Goal: Transaction & Acquisition: Subscribe to service/newsletter

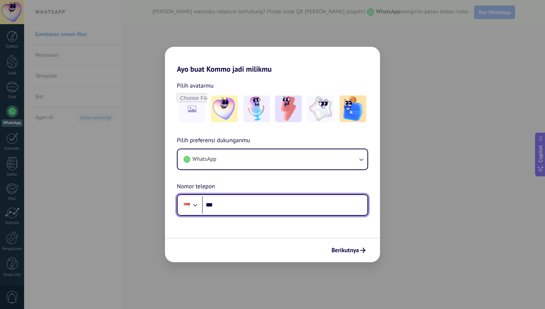
click at [233, 208] on input "***" at bounding box center [284, 204] width 165 height 17
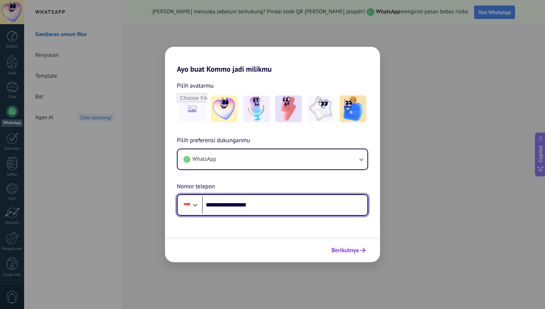
type input "**********"
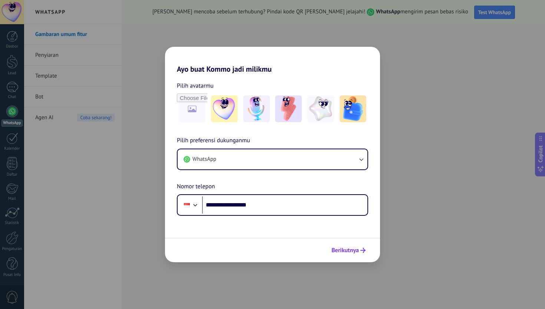
click at [356, 246] on button "Berikutnya" at bounding box center [348, 250] width 41 height 13
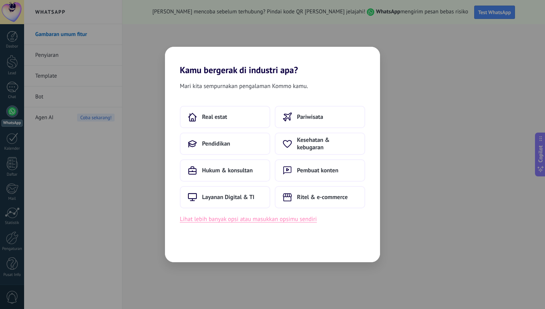
click at [293, 219] on button "Lihat lebih banyak opsi atau masukkan opsimu sendiri" at bounding box center [248, 219] width 137 height 10
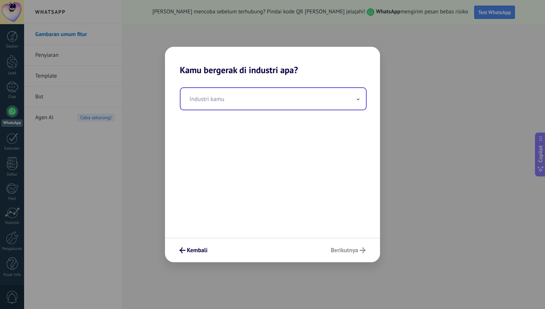
click at [268, 102] on input "text" at bounding box center [273, 99] width 185 height 22
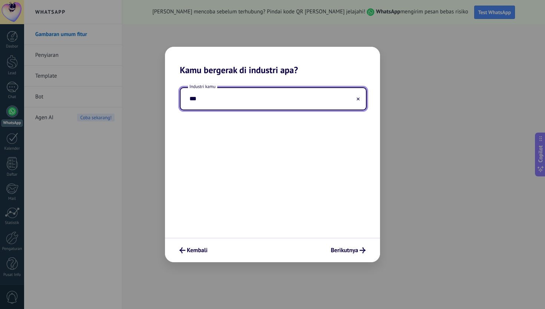
type input "**"
type input "*"
type input "*****"
click at [336, 250] on span "Berikutnya" at bounding box center [344, 249] width 27 height 5
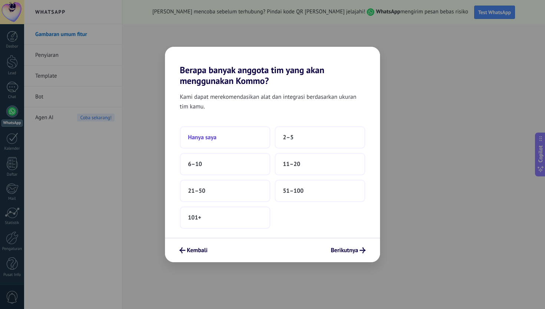
click at [233, 134] on button "Hanya saya" at bounding box center [225, 137] width 90 height 22
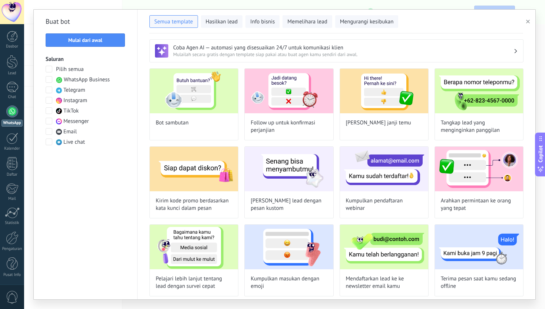
click at [103, 81] on span "WhatsApp Business" at bounding box center [87, 79] width 46 height 7
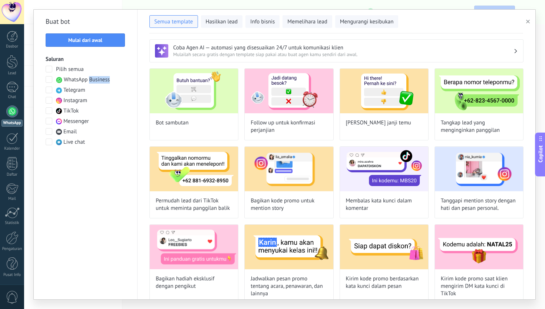
click at [103, 81] on span "WhatsApp Business" at bounding box center [87, 79] width 46 height 7
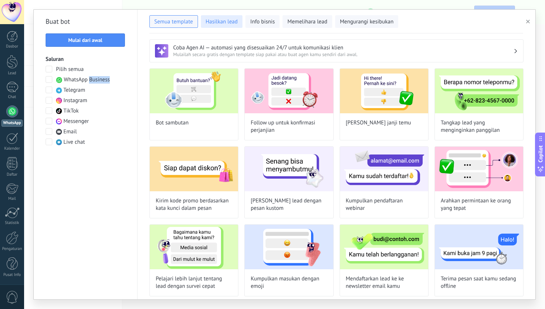
click at [228, 21] on span "Hasilkan lead" at bounding box center [222, 21] width 32 height 7
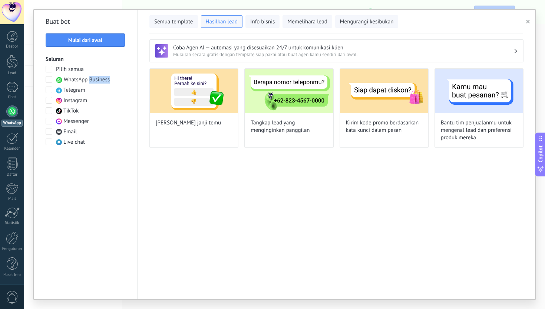
click at [527, 22] on icon "button" at bounding box center [528, 22] width 4 height 4
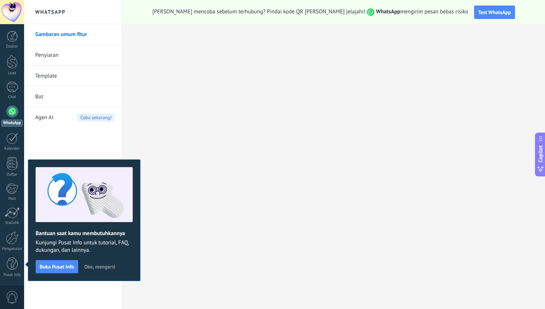
click at [93, 266] on span "Oke, mengerti" at bounding box center [99, 266] width 31 height 5
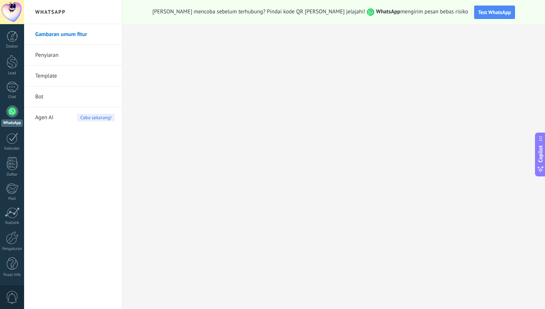
click at [88, 55] on link "Penyiaran" at bounding box center [74, 55] width 79 height 21
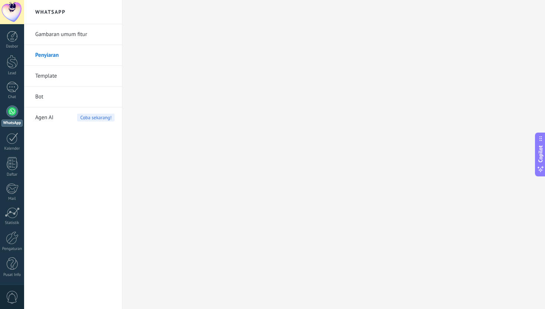
click at [64, 36] on link "Gambaran umum fitur" at bounding box center [74, 34] width 79 height 21
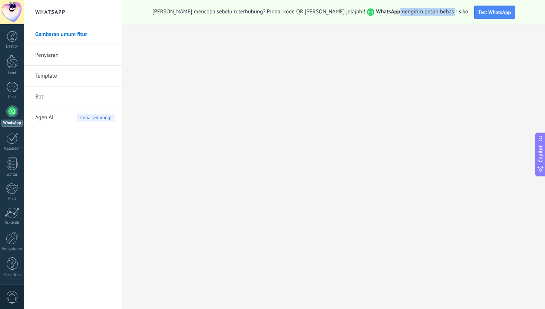
drag, startPoint x: 370, startPoint y: 12, endPoint x: 424, endPoint y: 12, distance: 54.5
click at [424, 12] on span "[PERSON_NAME] mencoba sebelum terhubung? Pindai kode QR [PERSON_NAME] jelajahi!…" at bounding box center [310, 12] width 316 height 8
click at [14, 238] on div at bounding box center [12, 237] width 13 height 13
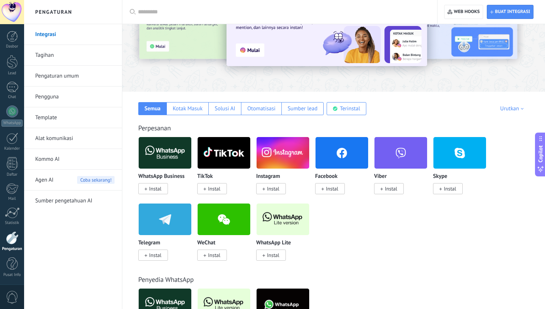
scroll to position [85, 0]
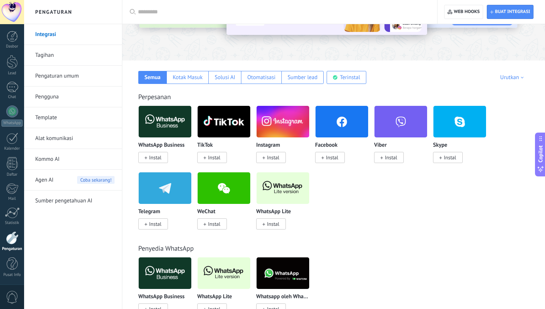
click at [161, 156] on span "Instal" at bounding box center [155, 157] width 12 height 7
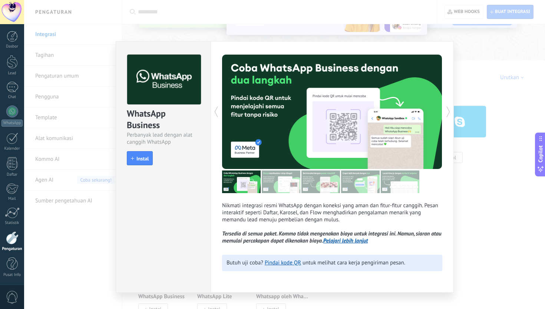
click at [276, 185] on img at bounding box center [281, 181] width 39 height 23
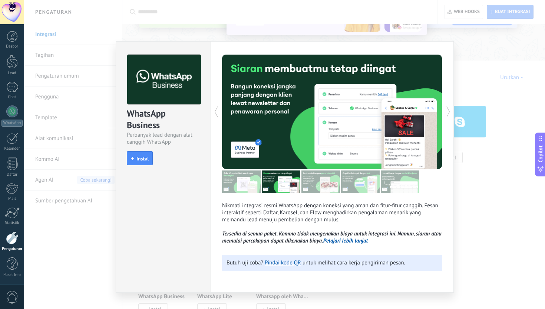
click at [306, 187] on img at bounding box center [321, 181] width 39 height 23
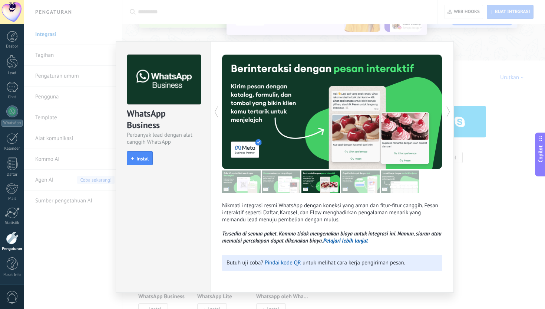
click at [343, 189] on img at bounding box center [360, 181] width 39 height 23
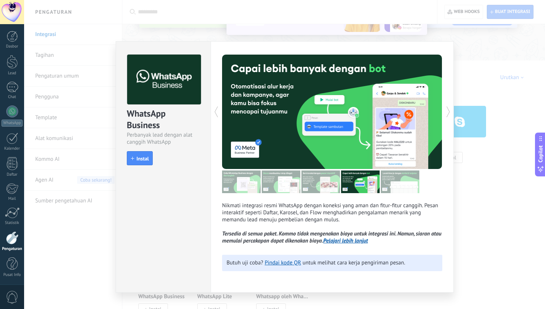
click at [375, 187] on img at bounding box center [360, 181] width 39 height 23
click at [402, 186] on img at bounding box center [400, 181] width 39 height 23
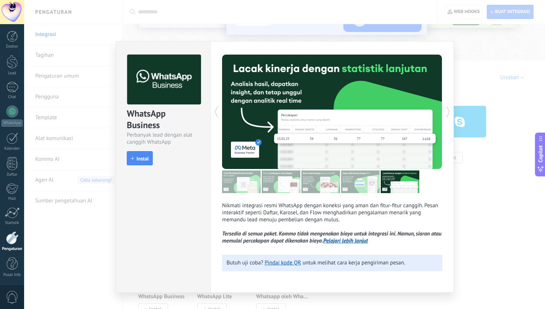
click at [480, 114] on div "WhatsApp Business Perbanyak lead dengan alat canggih WhatsApp install Instal Ni…" at bounding box center [284, 154] width 521 height 309
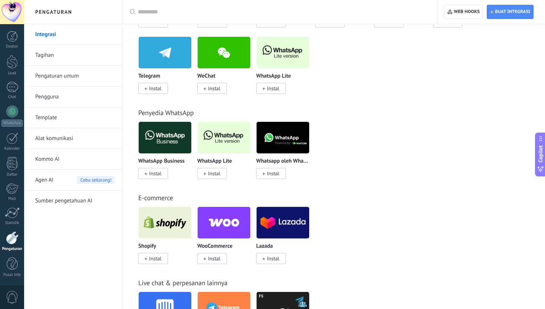
scroll to position [224, 0]
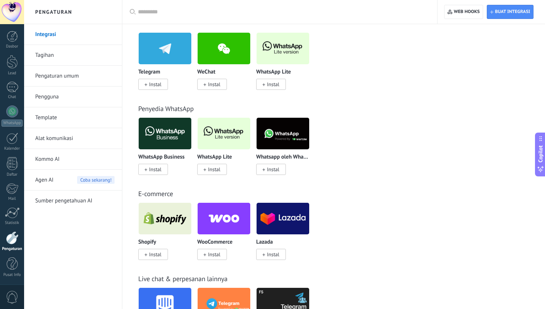
click at [291, 159] on p "Whatsapp oleh Whatcrm dan Telphin" at bounding box center [282, 157] width 53 height 6
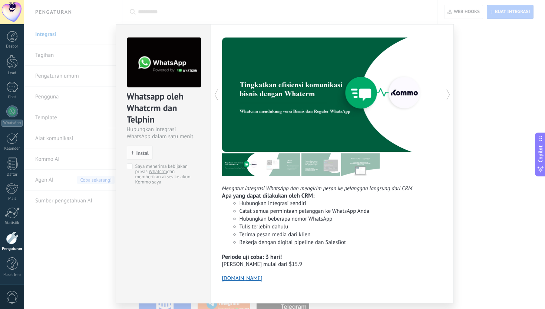
click at [286, 164] on img at bounding box center [281, 164] width 39 height 23
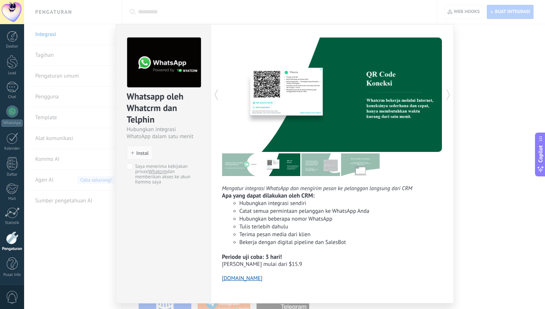
click at [336, 165] on img at bounding box center [321, 164] width 39 height 23
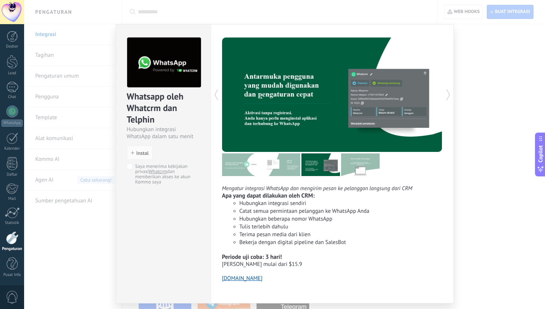
click at [366, 167] on img at bounding box center [360, 164] width 39 height 23
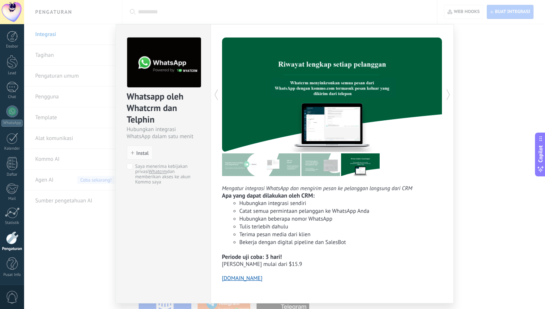
click at [493, 79] on div "Whatsapp oleh Whatcrm [PERSON_NAME] Telphin Hubungkan integrasi WhatsApp dalam …" at bounding box center [284, 154] width 521 height 309
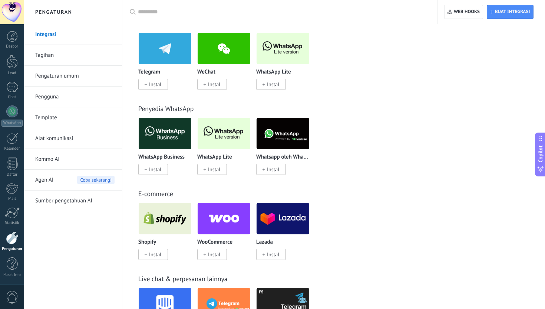
click at [213, 139] on img at bounding box center [224, 133] width 53 height 36
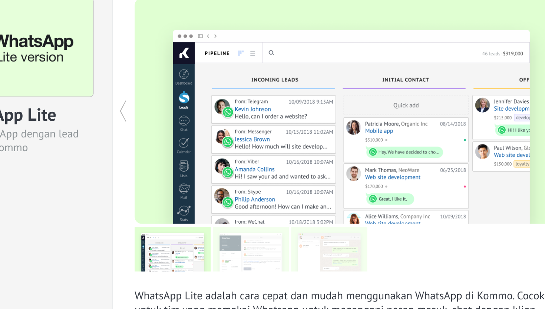
click at [266, 176] on img at bounding box center [281, 182] width 39 height 23
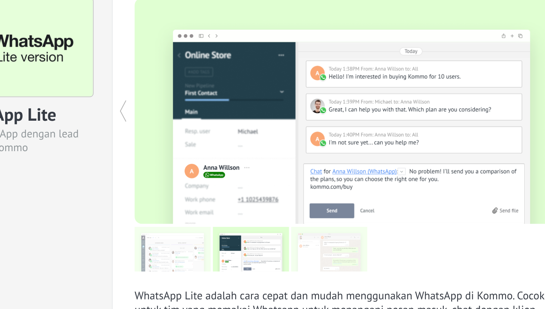
click at [320, 187] on img at bounding box center [321, 182] width 39 height 23
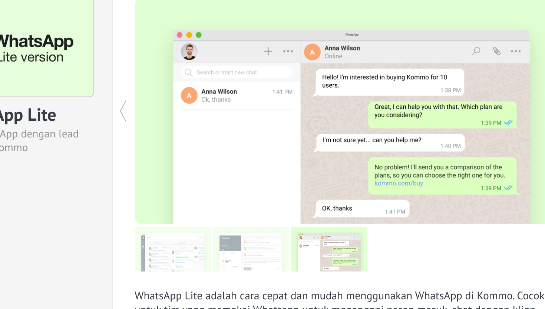
click at [272, 185] on img at bounding box center [281, 182] width 39 height 23
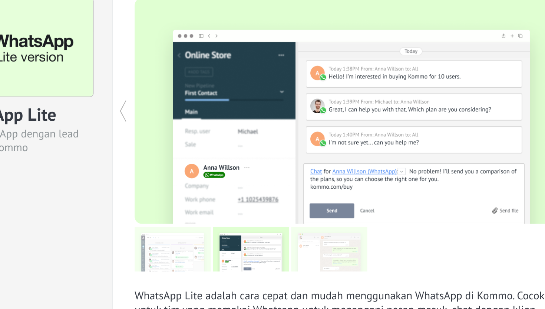
click at [242, 185] on img at bounding box center [241, 182] width 39 height 23
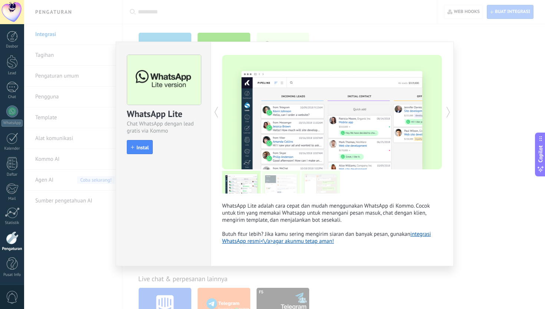
click at [530, 66] on div "WhatsApp Lite Chat WhatsApp dengan lead gratis via Kommo install Instal WhatsAp…" at bounding box center [284, 154] width 521 height 309
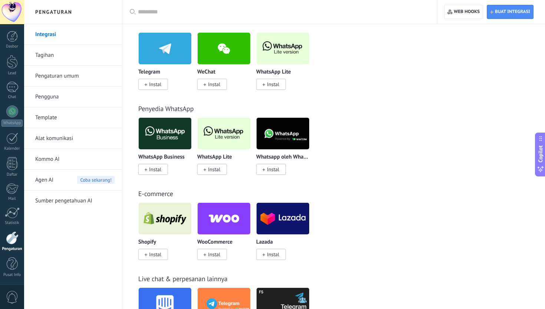
click at [160, 134] on img at bounding box center [165, 133] width 53 height 36
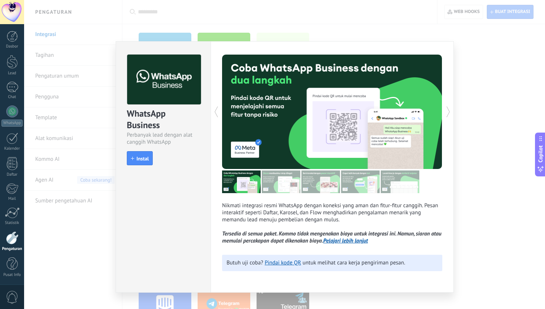
click at [276, 184] on img at bounding box center [281, 181] width 39 height 23
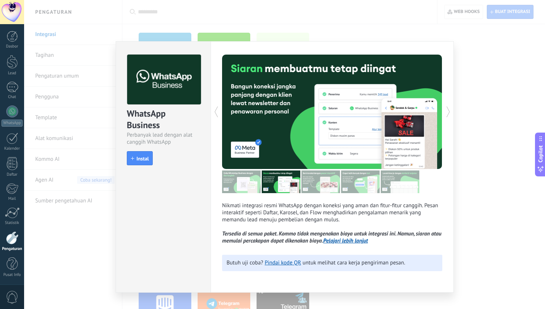
click at [326, 184] on img at bounding box center [321, 181] width 39 height 23
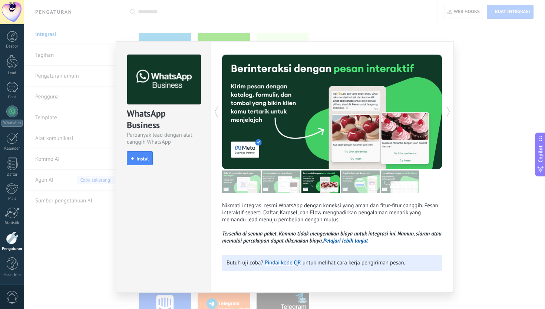
click at [369, 182] on img at bounding box center [360, 181] width 39 height 23
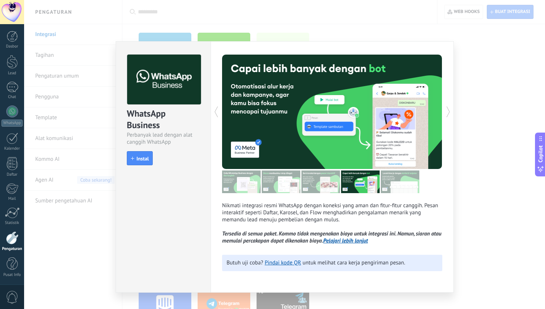
click at [304, 187] on img at bounding box center [321, 181] width 39 height 23
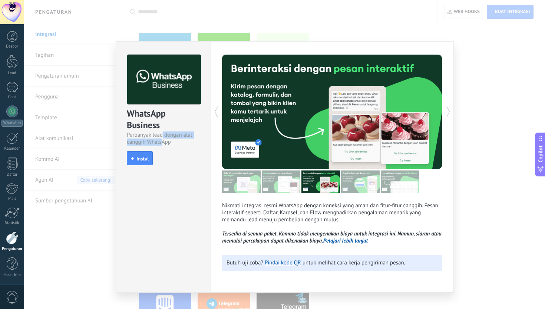
drag, startPoint x: 161, startPoint y: 136, endPoint x: 162, endPoint y: 142, distance: 5.9
click at [162, 142] on div "Perbanyak lead dengan alat canggih WhatsApp" at bounding box center [163, 138] width 73 height 14
click at [497, 37] on div "WhatsApp Business Perbanyak lead dengan alat canggih WhatsApp install Instal Ni…" at bounding box center [284, 154] width 521 height 309
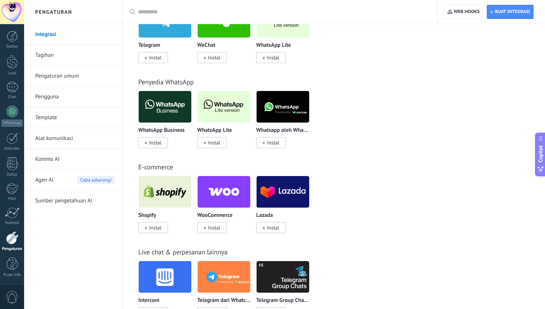
scroll to position [252, 0]
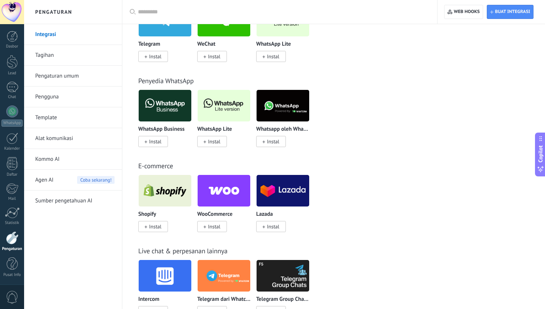
click at [76, 157] on link "Kommo AI" at bounding box center [74, 159] width 79 height 21
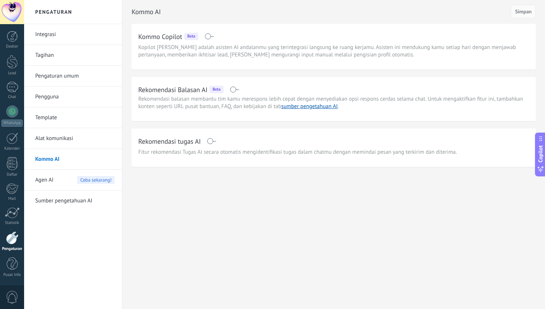
click at [82, 139] on link "Alat komunikasi" at bounding box center [74, 138] width 79 height 21
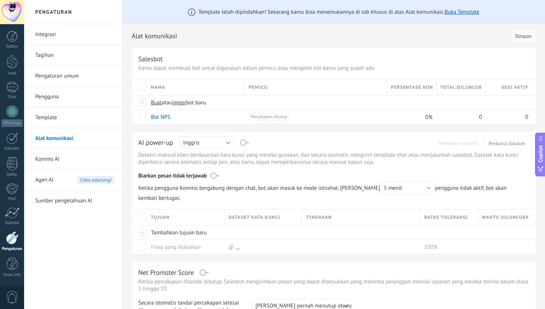
click at [79, 72] on link "Pengaturan umum" at bounding box center [74, 76] width 79 height 21
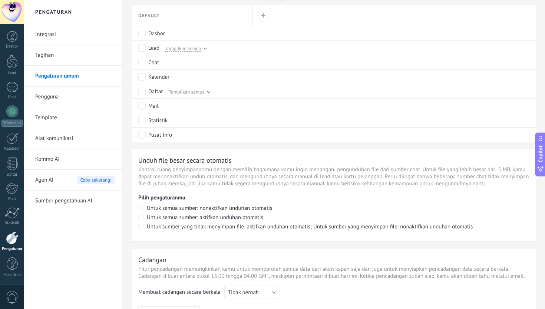
scroll to position [271, 0]
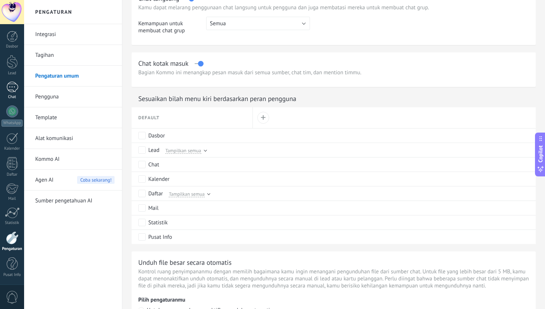
click at [12, 84] on div at bounding box center [12, 87] width 12 height 11
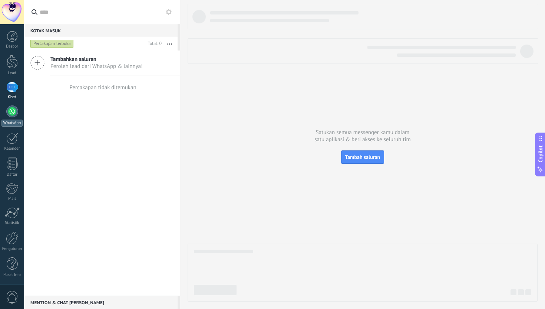
click at [14, 112] on div at bounding box center [12, 111] width 12 height 12
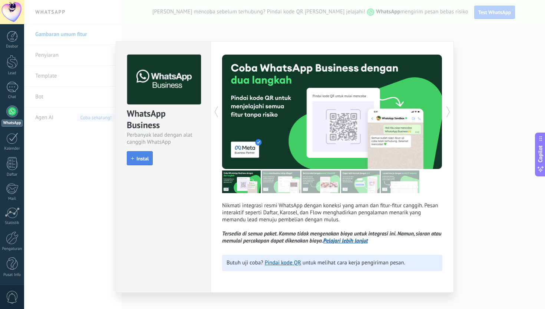
click at [140, 156] on span "Instal" at bounding box center [142, 158] width 12 height 5
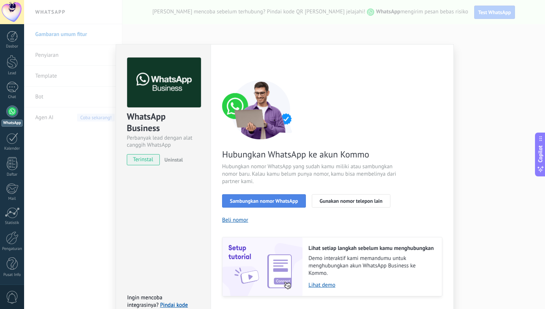
click at [264, 204] on button "Sambungkan nomor WhatsApp" at bounding box center [264, 200] width 84 height 13
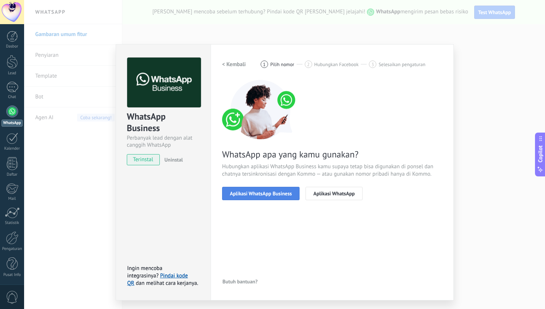
click at [273, 196] on span "Aplikasi WhatsApp Business" at bounding box center [261, 193] width 62 height 5
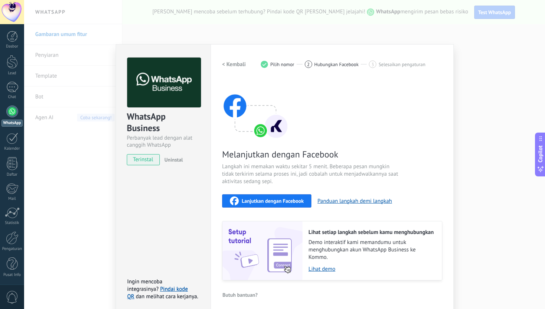
scroll to position [4, 0]
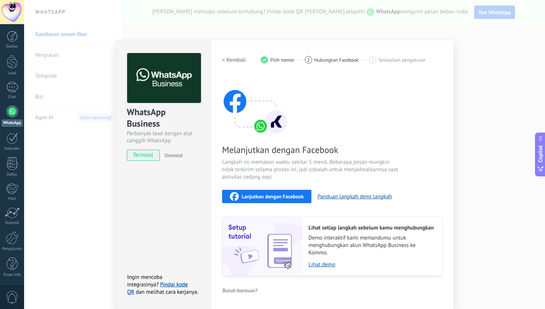
click at [278, 197] on span "Lanjutkan dengan Facebook" at bounding box center [273, 196] width 62 height 5
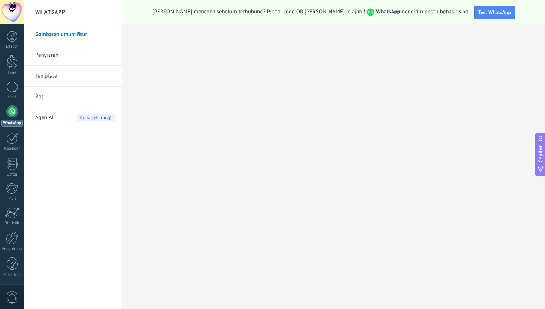
click at [11, 101] on div "Dasbor Lead Chat WhatsApp Pelanggan" at bounding box center [12, 158] width 24 height 254
click at [10, 111] on div at bounding box center [12, 111] width 12 height 12
click at [75, 54] on link "Penyiaran" at bounding box center [74, 55] width 79 height 21
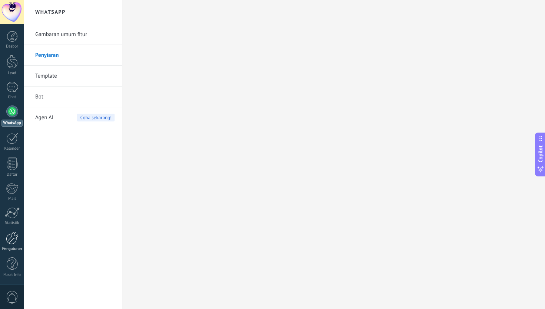
click at [14, 239] on div at bounding box center [12, 237] width 13 height 13
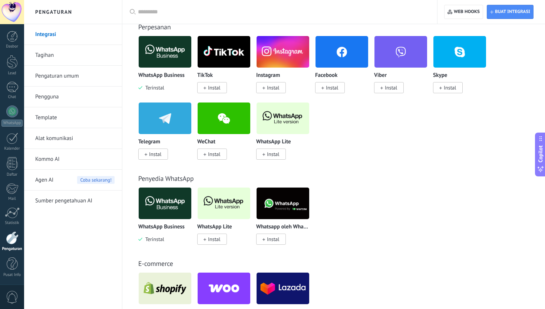
scroll to position [156, 0]
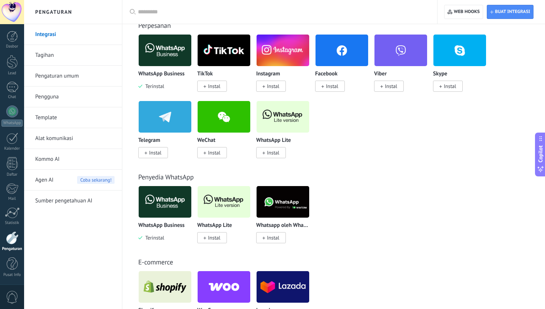
click at [276, 122] on img at bounding box center [283, 117] width 53 height 36
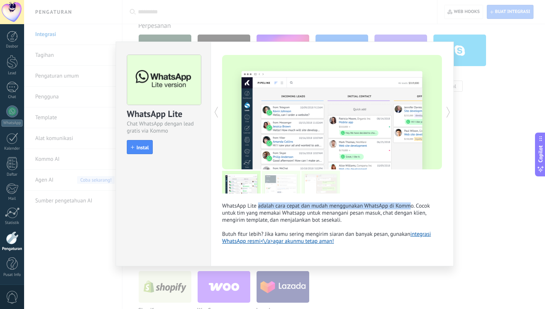
drag, startPoint x: 260, startPoint y: 206, endPoint x: 409, endPoint y: 206, distance: 149.1
click at [409, 206] on p "WhatsApp Lite adalah cara cepat dan mudah menggunakan WhatsApp di Kommo. Cocok …" at bounding box center [332, 223] width 220 height 42
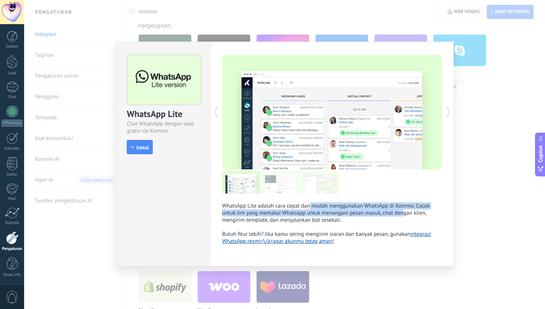
drag, startPoint x: 310, startPoint y: 208, endPoint x: 402, endPoint y: 213, distance: 92.5
click at [402, 213] on p "WhatsApp Lite adalah cara cepat dan mudah menggunakan WhatsApp di Kommo. Cocok …" at bounding box center [332, 223] width 220 height 42
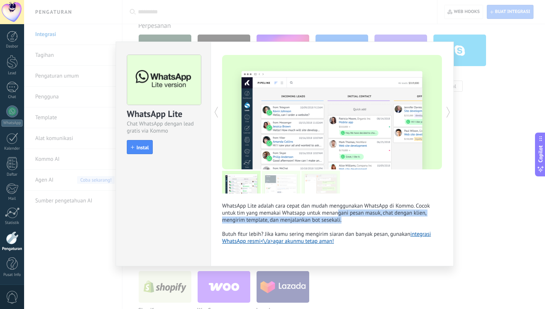
drag, startPoint x: 356, startPoint y: 218, endPoint x: 337, endPoint y: 213, distance: 19.7
click at [337, 213] on p "WhatsApp Lite adalah cara cepat dan mudah menggunakan WhatsApp di Kommo. Cocok …" at bounding box center [332, 223] width 220 height 42
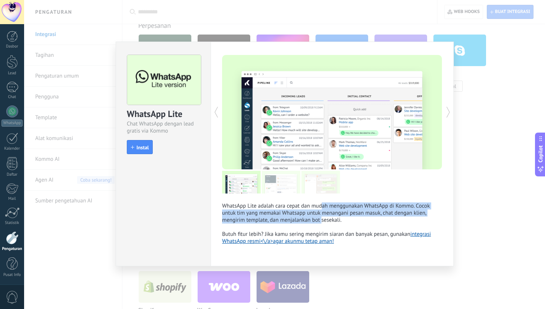
drag, startPoint x: 322, startPoint y: 221, endPoint x: 322, endPoint y: 205, distance: 15.9
click at [322, 205] on p "WhatsApp Lite adalah cara cepat dan mudah menggunakan WhatsApp di Kommo. Cocok …" at bounding box center [332, 223] width 220 height 42
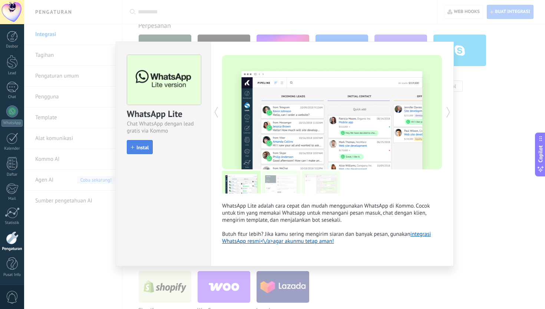
click at [151, 144] on button "Instal" at bounding box center [140, 147] width 26 height 14
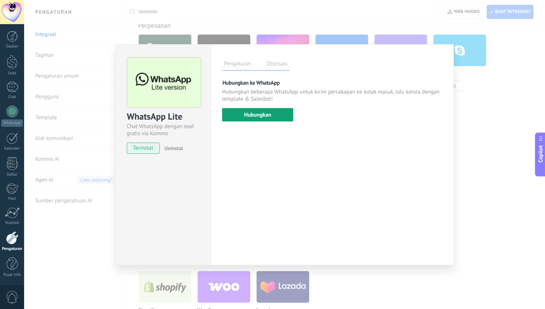
click at [259, 120] on button "Hubungkan" at bounding box center [257, 114] width 71 height 13
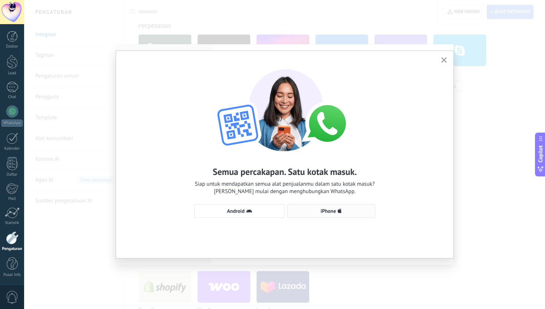
click at [335, 214] on button "iPhone" at bounding box center [331, 210] width 88 height 13
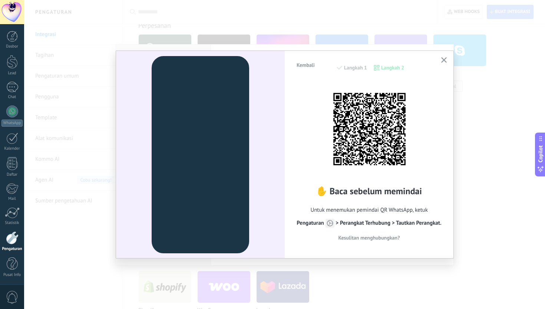
click at [399, 64] on div "Kembali Langkah 1 Langkah 2" at bounding box center [369, 71] width 146 height 19
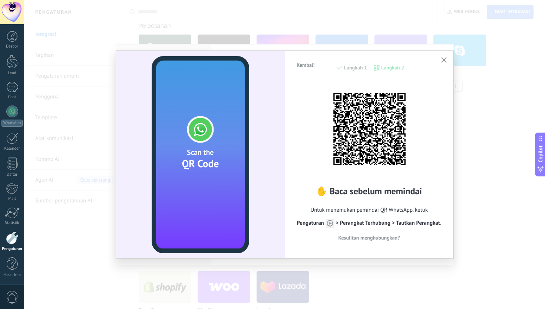
click at [361, 66] on div "Kembali Langkah 1 Langkah 2" at bounding box center [369, 71] width 146 height 19
drag, startPoint x: 320, startPoint y: 222, endPoint x: 381, endPoint y: 221, distance: 60.8
click at [381, 221] on span "Pengaturan > Perangkat Terhubung > Tautkan Perangkat." at bounding box center [369, 222] width 145 height 7
drag, startPoint x: 414, startPoint y: 221, endPoint x: 368, endPoint y: 221, distance: 45.6
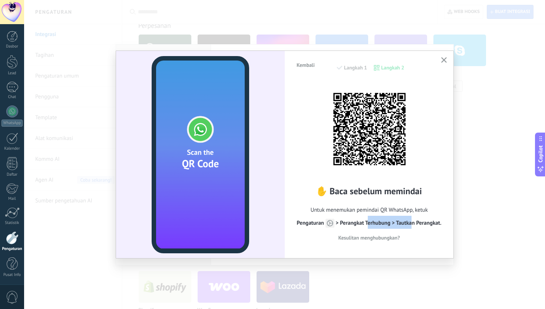
click at [368, 221] on span "Pengaturan > Perangkat Terhubung > Tautkan Perangkat." at bounding box center [369, 222] width 145 height 7
drag, startPoint x: 417, startPoint y: 237, endPoint x: 340, endPoint y: 113, distance: 146.0
click at [340, 113] on div "✋ Baca sebelum memindai Untuk menemukan pemindai QR WhatsApp, ketuk Pengaturan …" at bounding box center [369, 163] width 146 height 165
click at [347, 253] on div "Kembali Langkah 1 Langkah 2 ✋ Baca sebelum memindai Untuk menemukan pemindai QR…" at bounding box center [369, 154] width 169 height 206
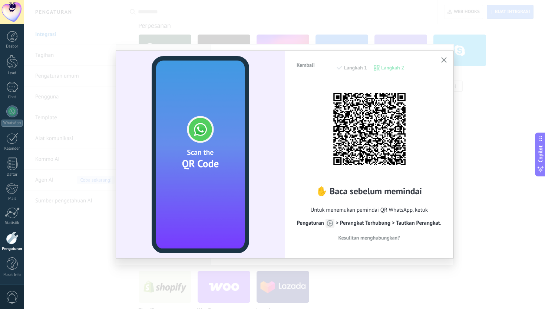
drag, startPoint x: 415, startPoint y: 242, endPoint x: 363, endPoint y: 172, distance: 87.2
click at [363, 172] on div "✋ Baca sebelum memindai Untuk menemukan pemindai QR WhatsApp, ketuk Pengaturan …" at bounding box center [369, 163] width 146 height 165
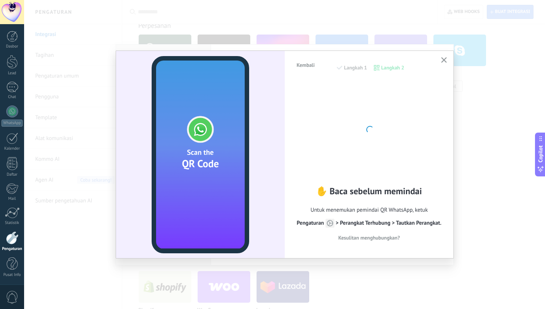
click at [442, 62] on icon "button" at bounding box center [444, 60] width 6 height 6
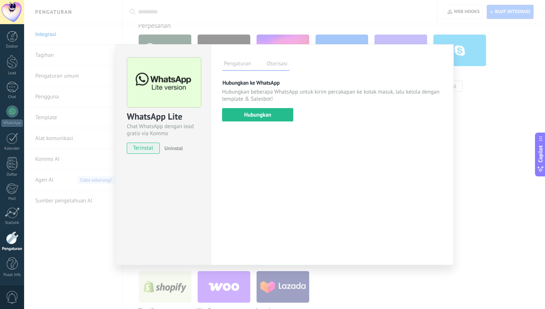
click at [270, 62] on label "Otorisasi" at bounding box center [277, 64] width 24 height 11
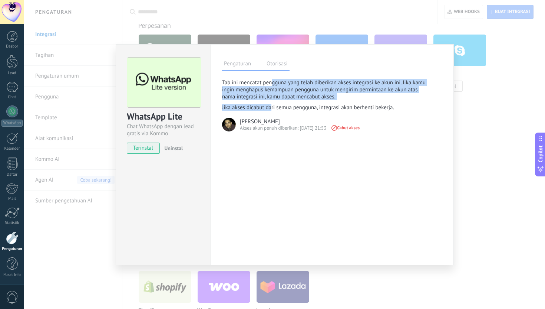
drag, startPoint x: 271, startPoint y: 84, endPoint x: 271, endPoint y: 105, distance: 21.5
click at [271, 105] on div "Tab ini mencatat pengguna yang telah diberikan akses integrasi ke akun ini. Jik…" at bounding box center [325, 95] width 207 height 32
click at [271, 105] on p "Jika akses dicabut dari semua pengguna, integrasi akan berhenti bekerja." at bounding box center [325, 107] width 207 height 7
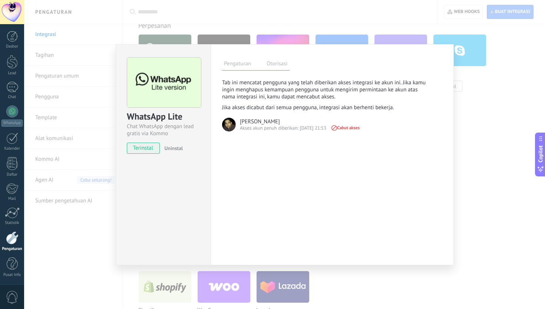
click at [463, 102] on div "WhatsApp Lite Chat WhatsApp dengan lead gratis via Kommo terinstal Uninstal Pen…" at bounding box center [284, 154] width 521 height 309
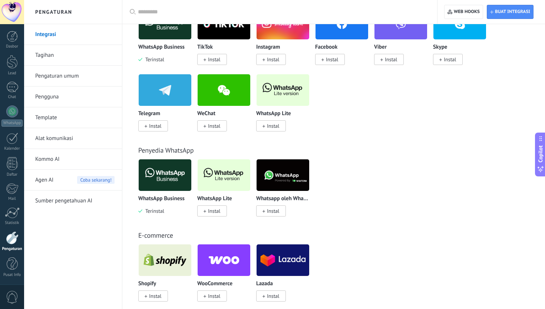
scroll to position [184, 0]
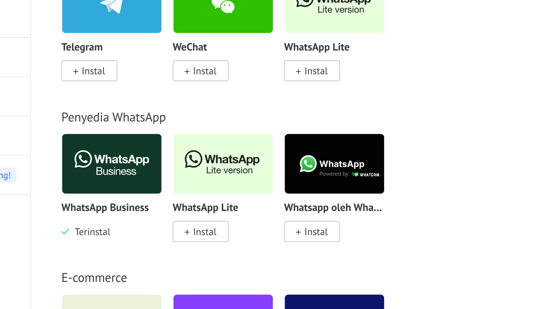
click at [155, 210] on span "Terinstal" at bounding box center [153, 209] width 22 height 7
click at [164, 182] on img at bounding box center [165, 174] width 53 height 36
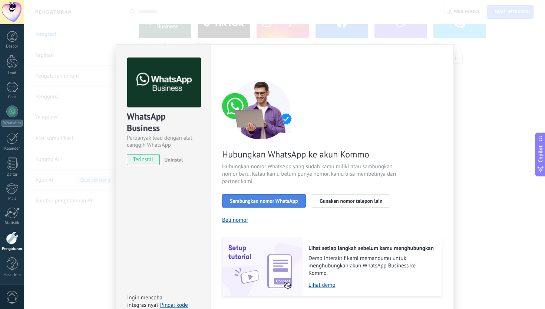
click at [246, 203] on span "Sambungkan nomor WhatsApp" at bounding box center [264, 200] width 68 height 5
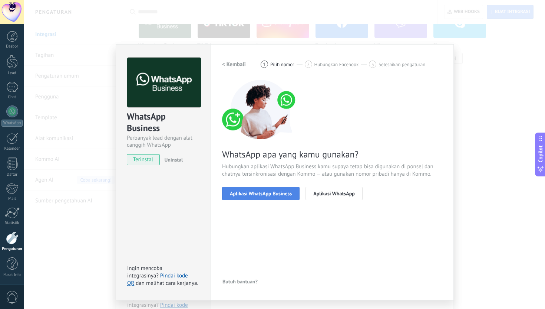
click at [273, 198] on button "Aplikasi WhatsApp Business" at bounding box center [261, 193] width 78 height 13
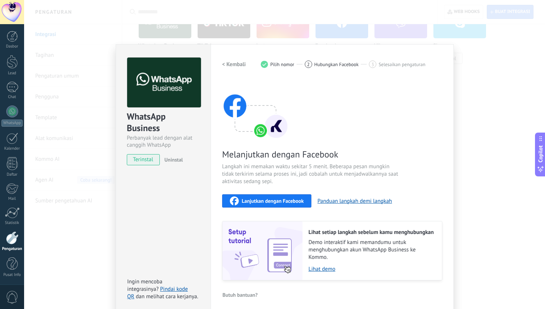
scroll to position [4, 0]
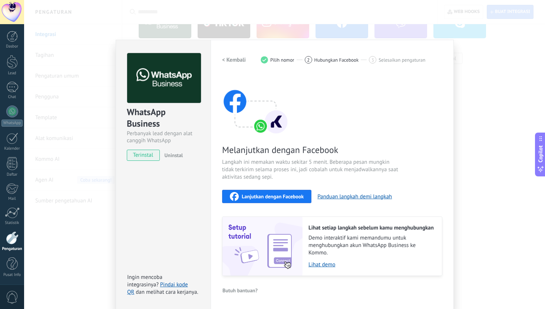
click at [290, 190] on button "Lanjutkan dengan Facebook" at bounding box center [266, 196] width 89 height 13
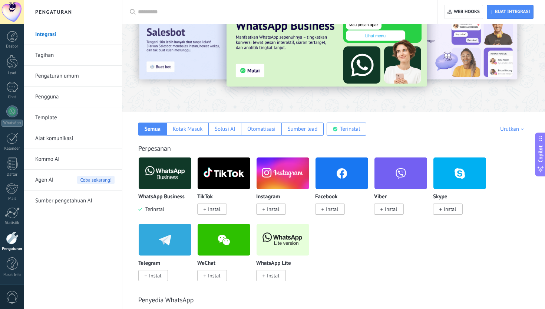
scroll to position [0, 0]
